Goal: Transaction & Acquisition: Purchase product/service

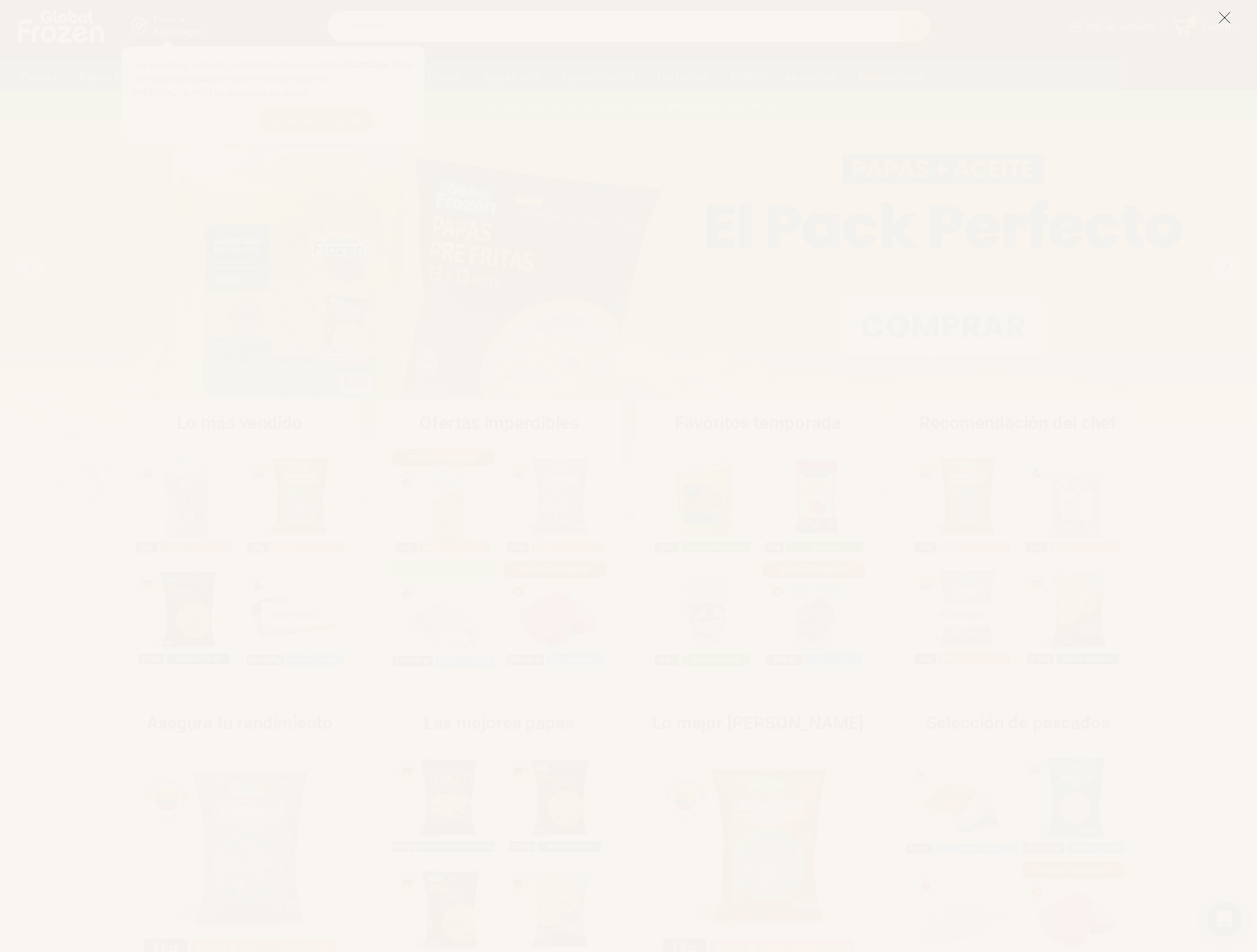
click at [1221, 22] on icon at bounding box center [1224, 17] width 13 height 13
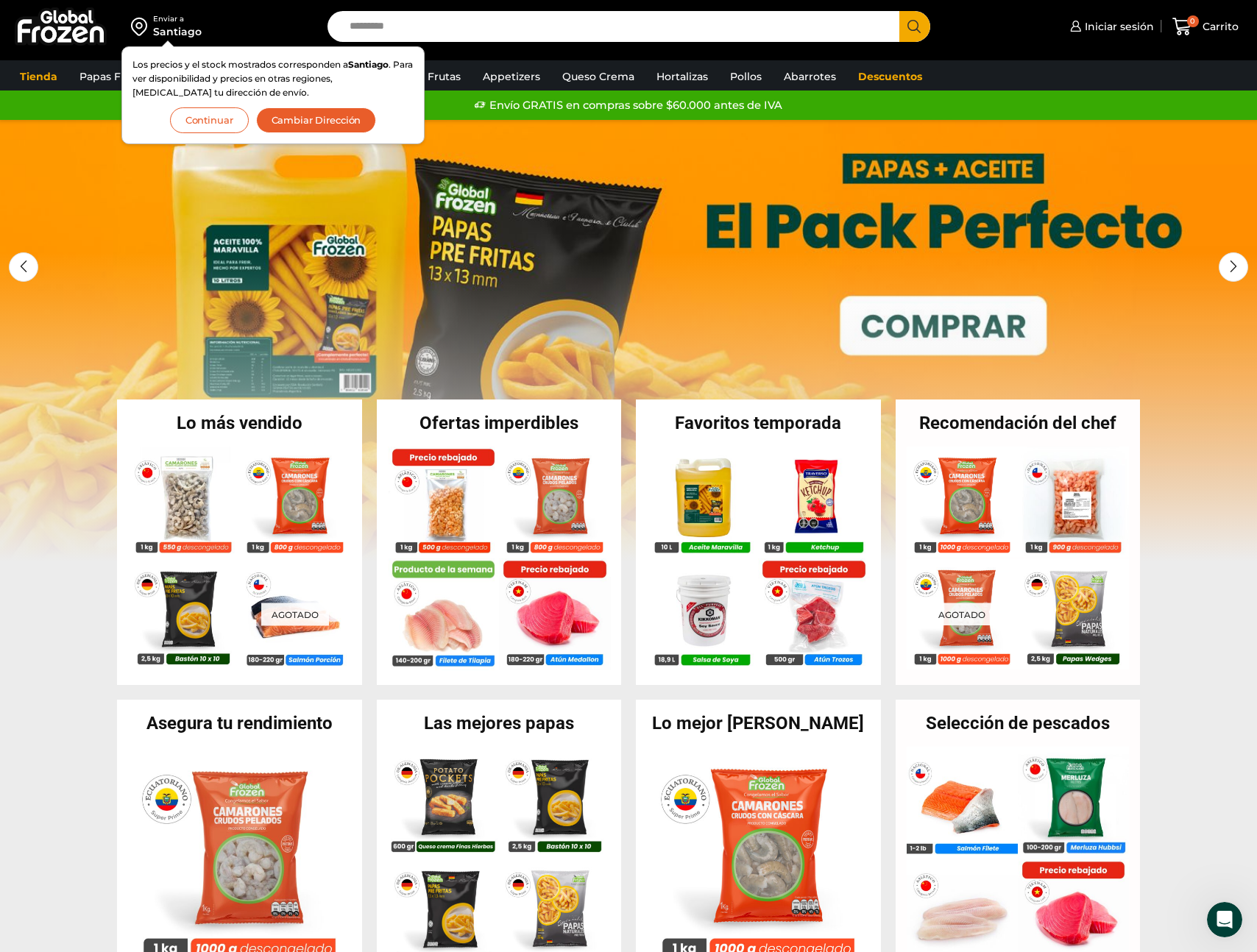
click at [200, 120] on button "Continuar" at bounding box center [209, 120] width 79 height 26
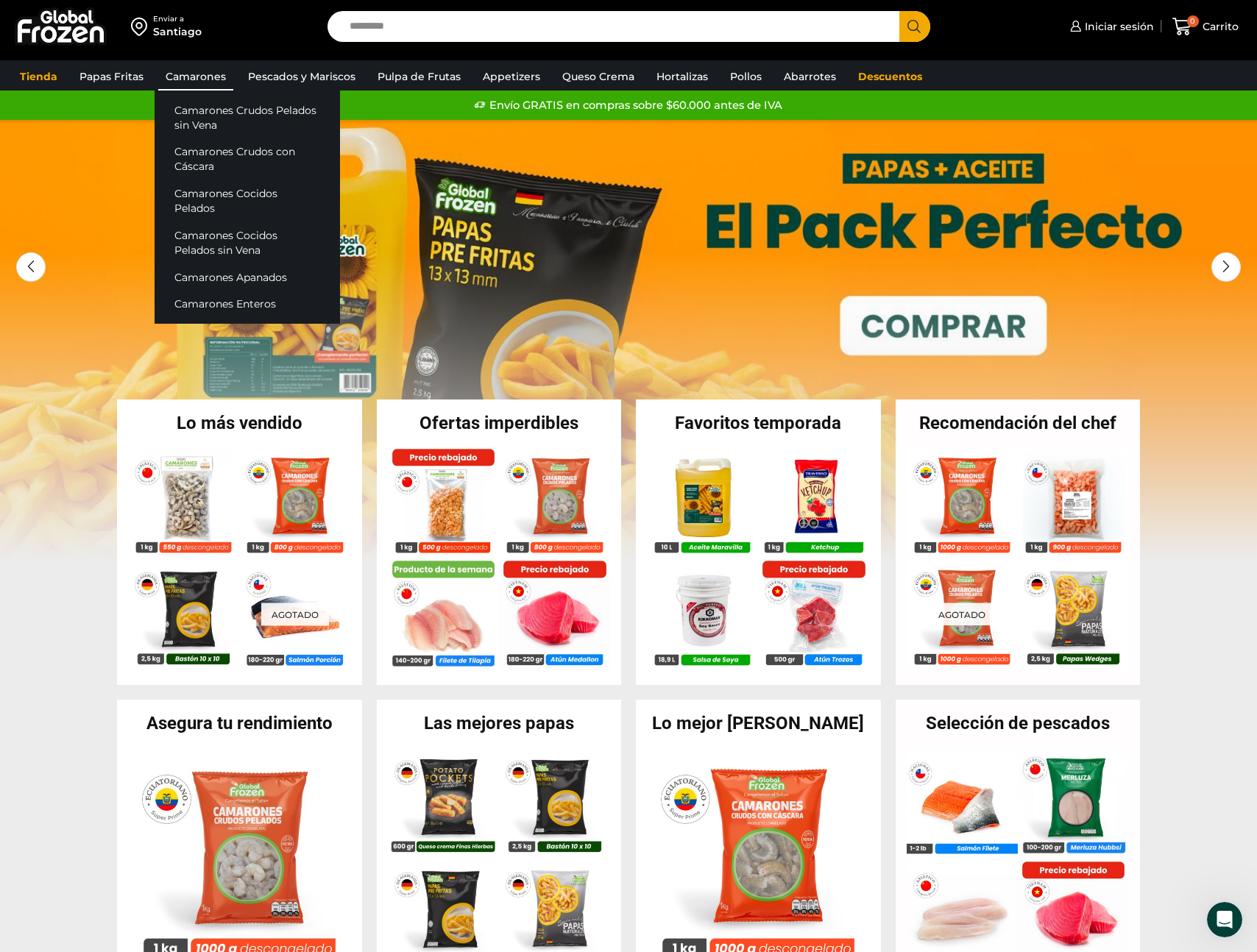
click at [193, 76] on link "Camarones" at bounding box center [195, 76] width 75 height 28
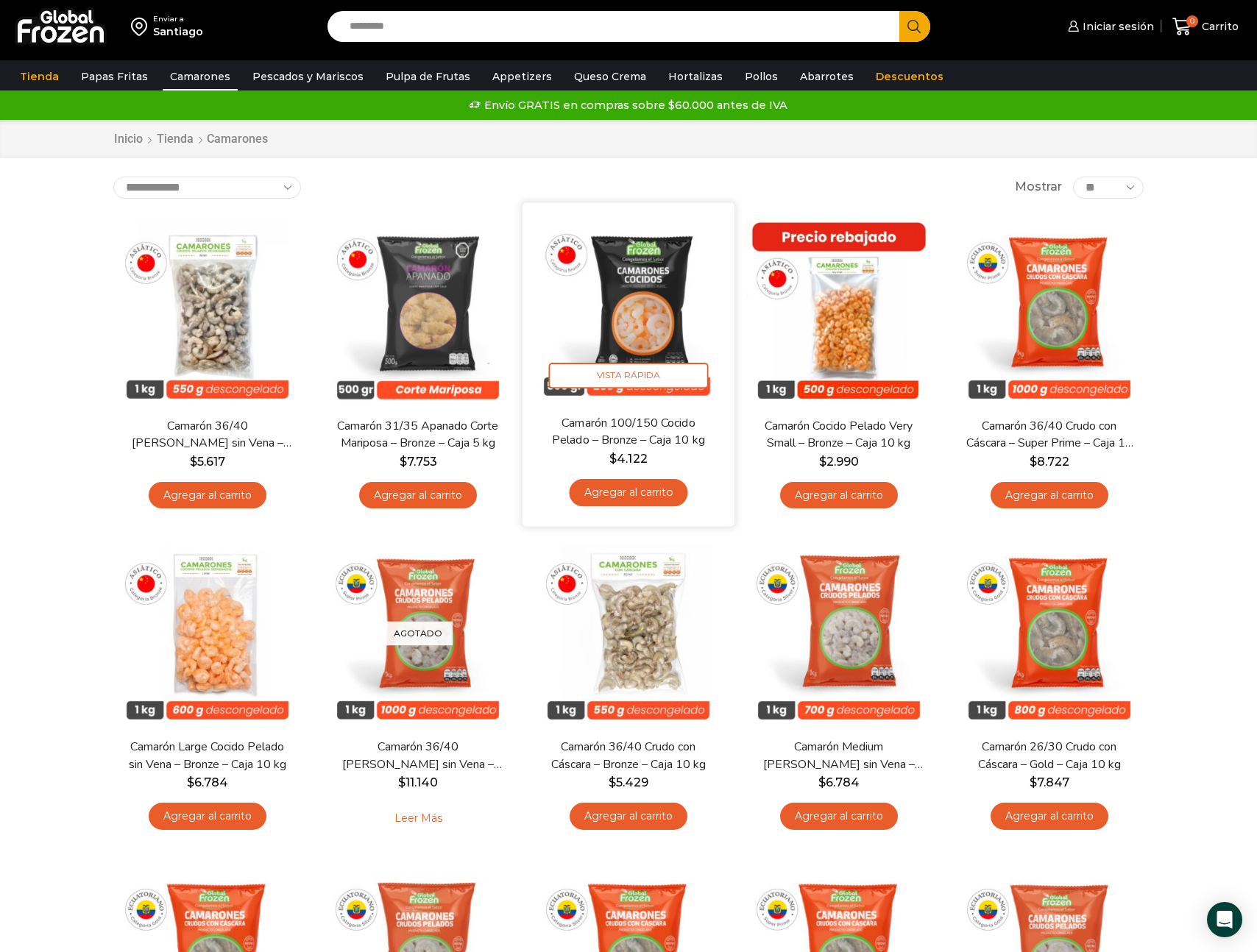
click at [644, 314] on img at bounding box center [628, 308] width 190 height 190
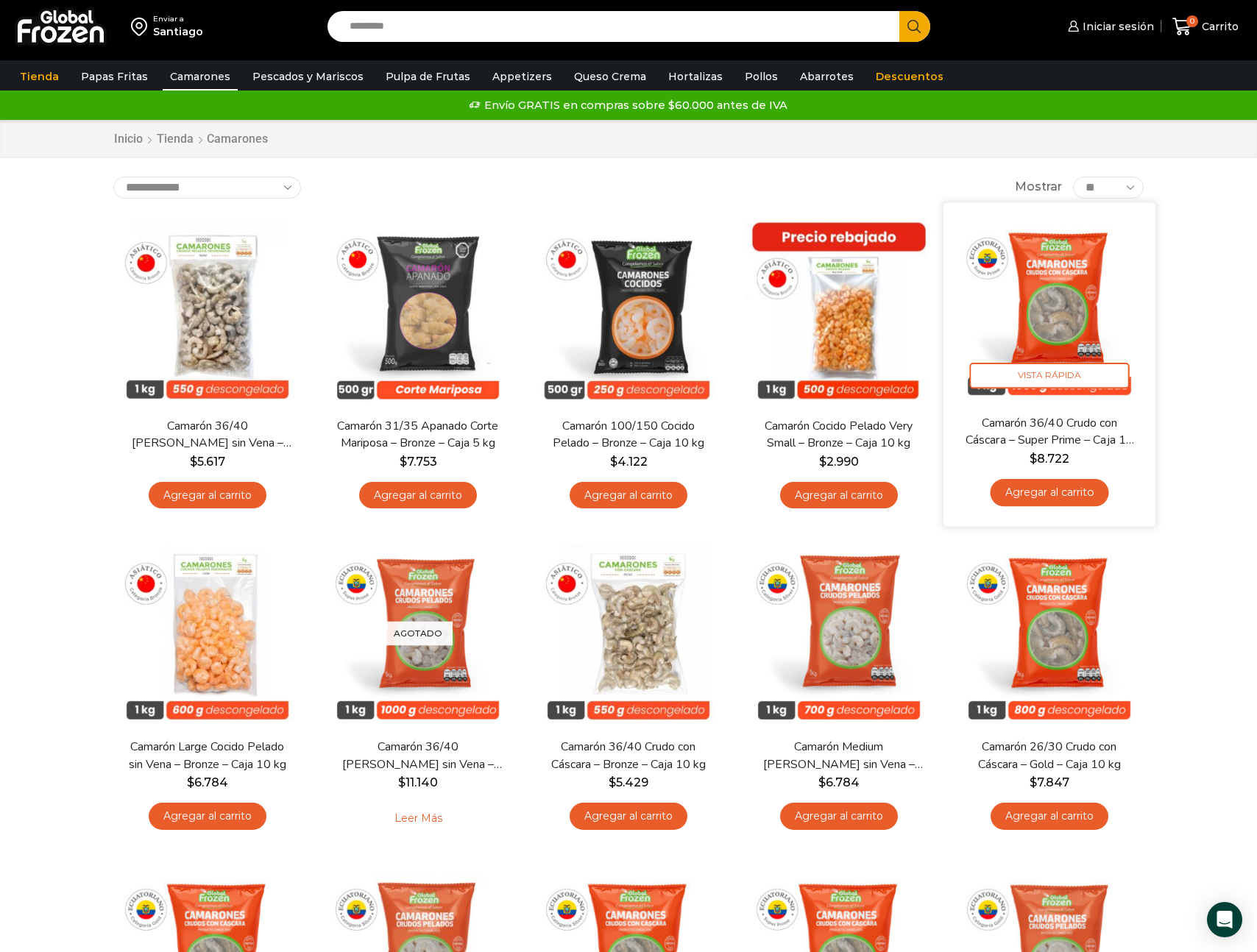
click at [1065, 313] on img at bounding box center [1049, 308] width 190 height 190
click at [1053, 488] on link "Agregar al carrito" at bounding box center [1049, 492] width 118 height 27
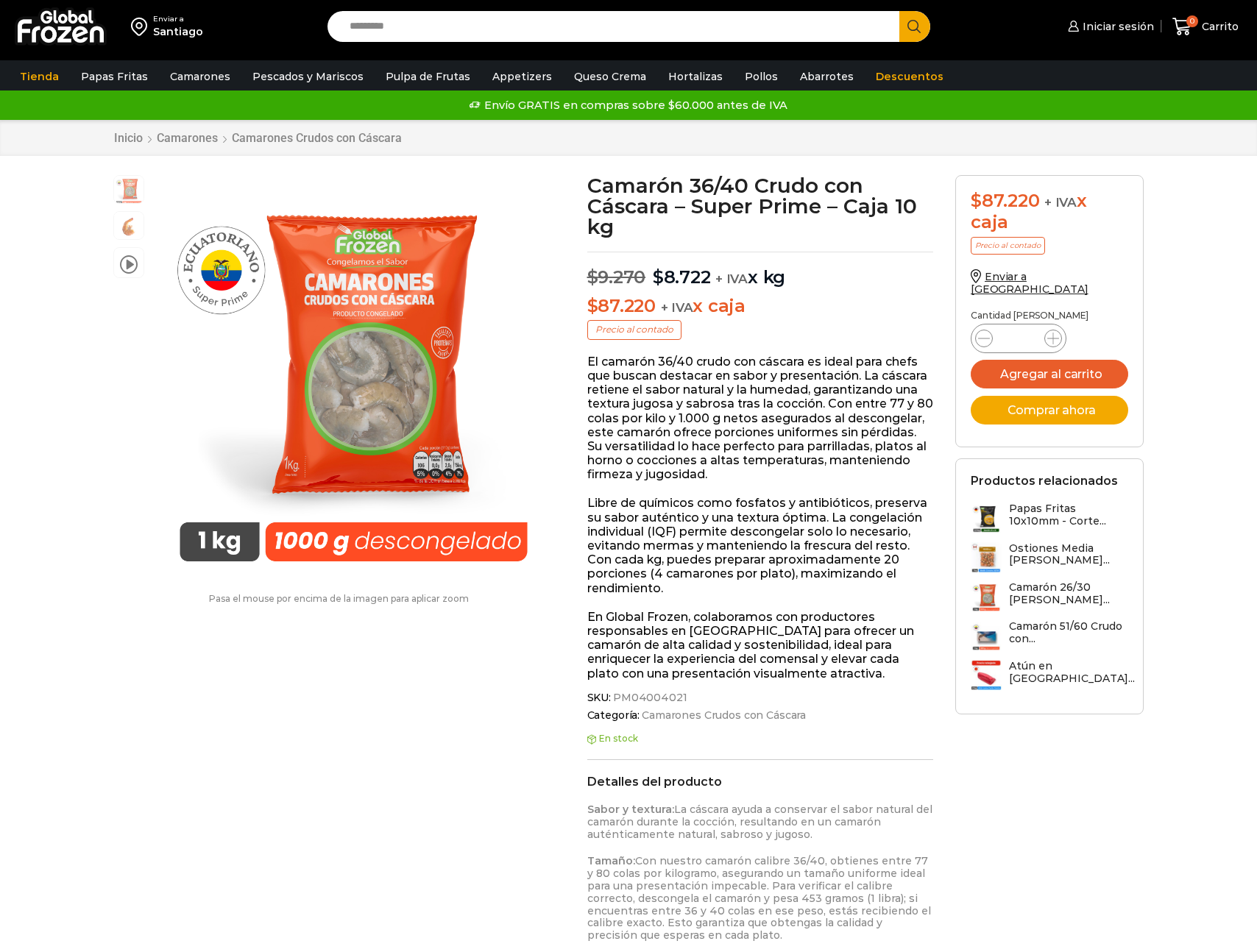
scroll to position [1, 0]
